Goal: Navigation & Orientation: Go to known website

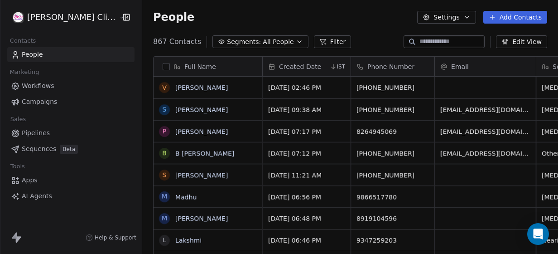
scroll to position [216, 429]
